Goal: Task Accomplishment & Management: Manage account settings

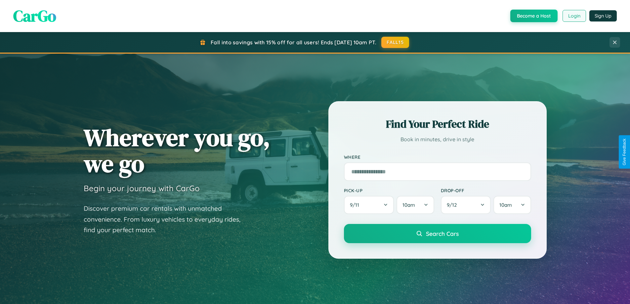
click at [574, 16] on button "Login" at bounding box center [574, 16] width 23 height 12
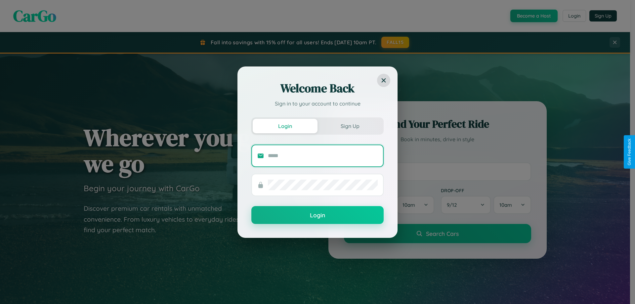
click at [323, 155] on input "text" at bounding box center [323, 155] width 110 height 11
type input "**********"
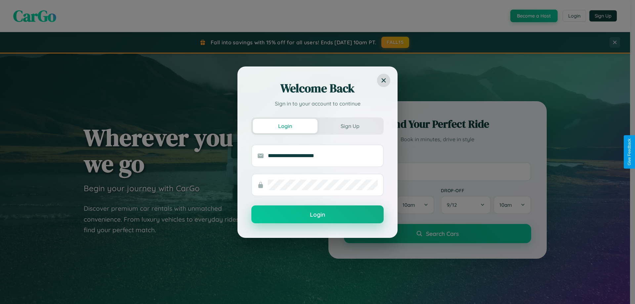
click at [317, 215] on button "Login" at bounding box center [317, 214] width 132 height 18
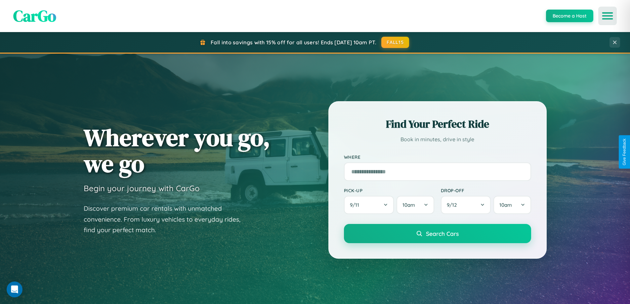
click at [607, 16] on icon "Open menu" at bounding box center [608, 16] width 10 height 6
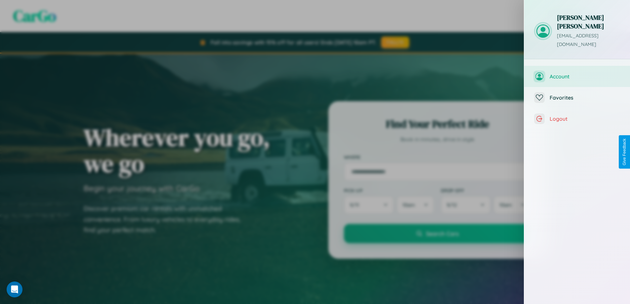
click at [577, 73] on span "Account" at bounding box center [585, 76] width 70 height 7
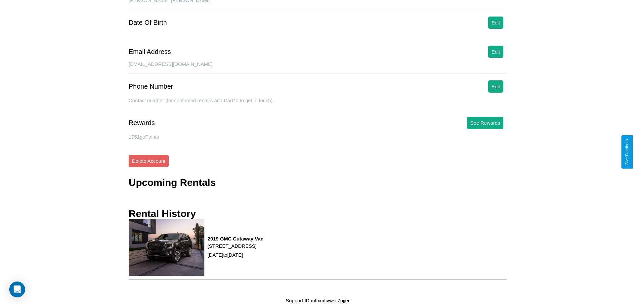
scroll to position [76, 0]
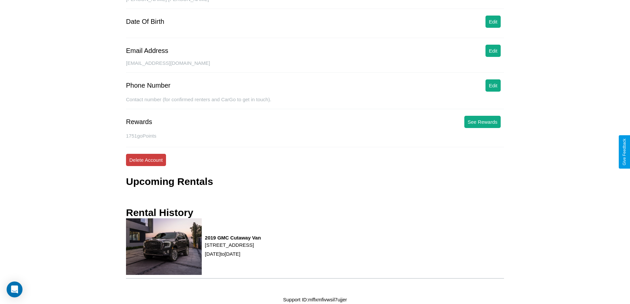
click at [146, 160] on button "Delete Account" at bounding box center [146, 160] width 40 height 12
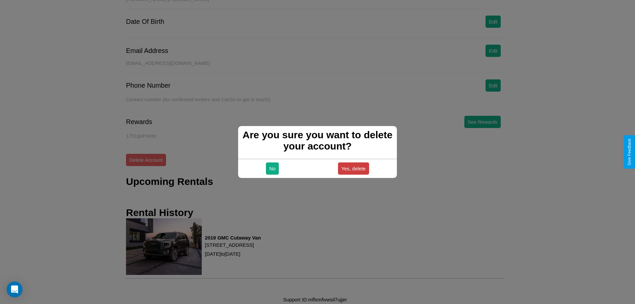
click at [353, 168] on button "Yes, delete" at bounding box center [353, 168] width 31 height 12
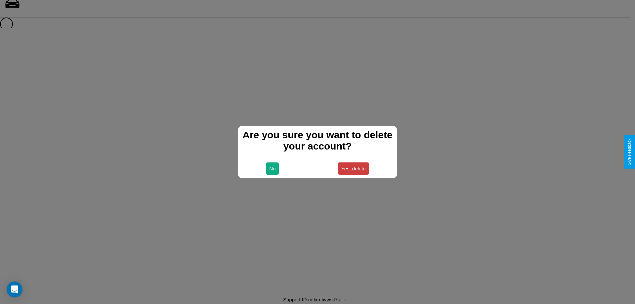
scroll to position [9, 0]
